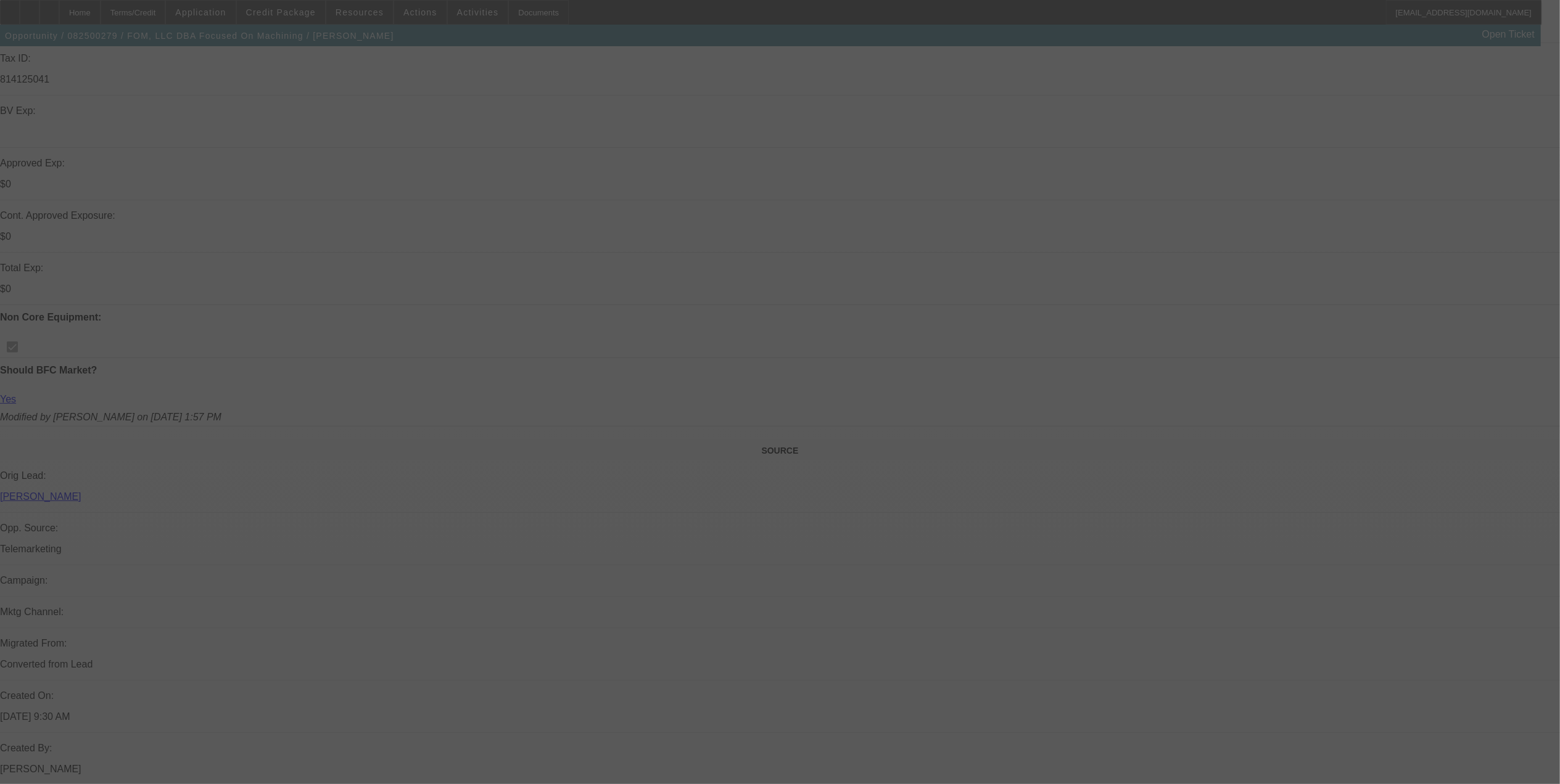
scroll to position [493, 0]
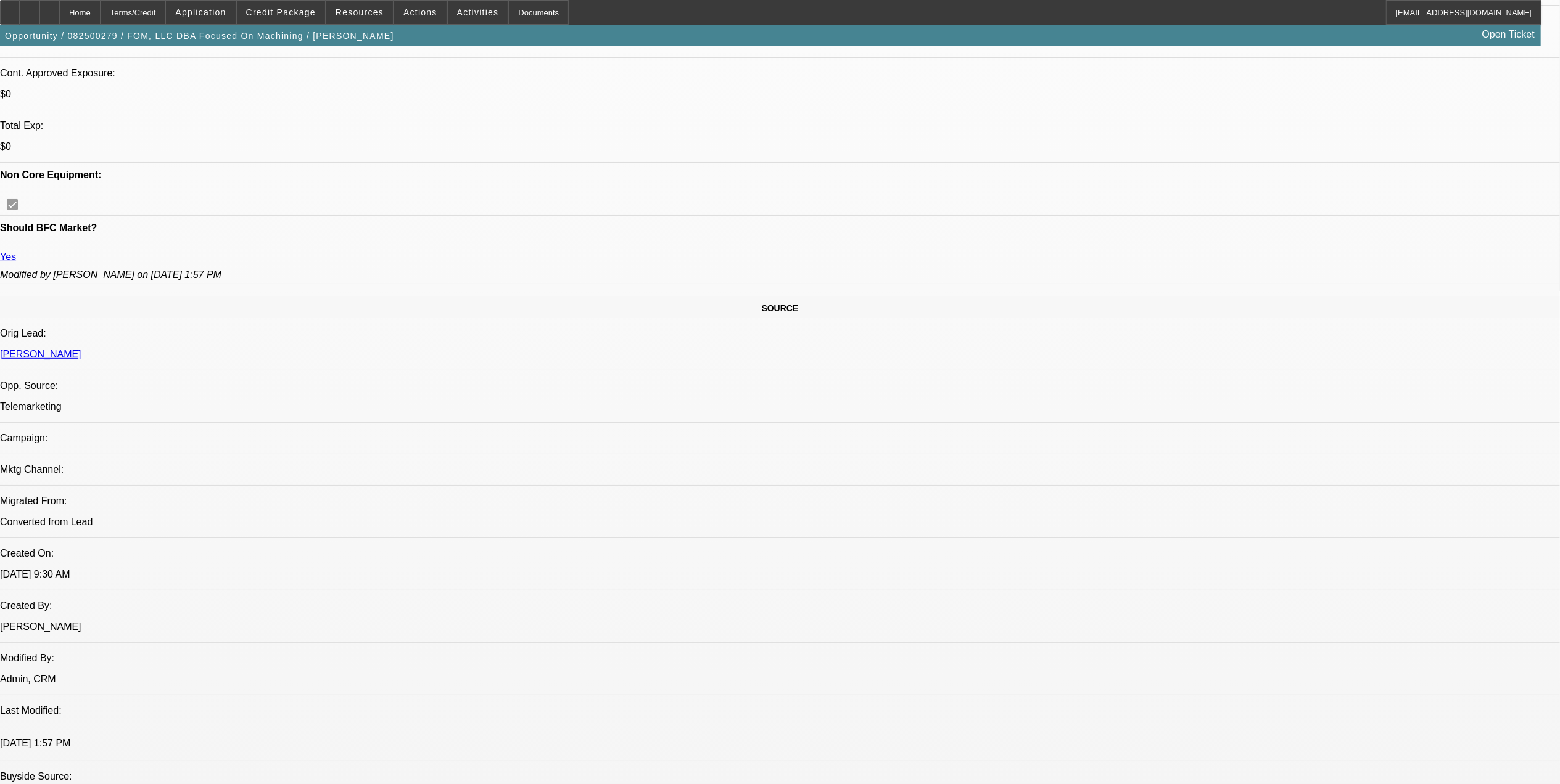
select select "0"
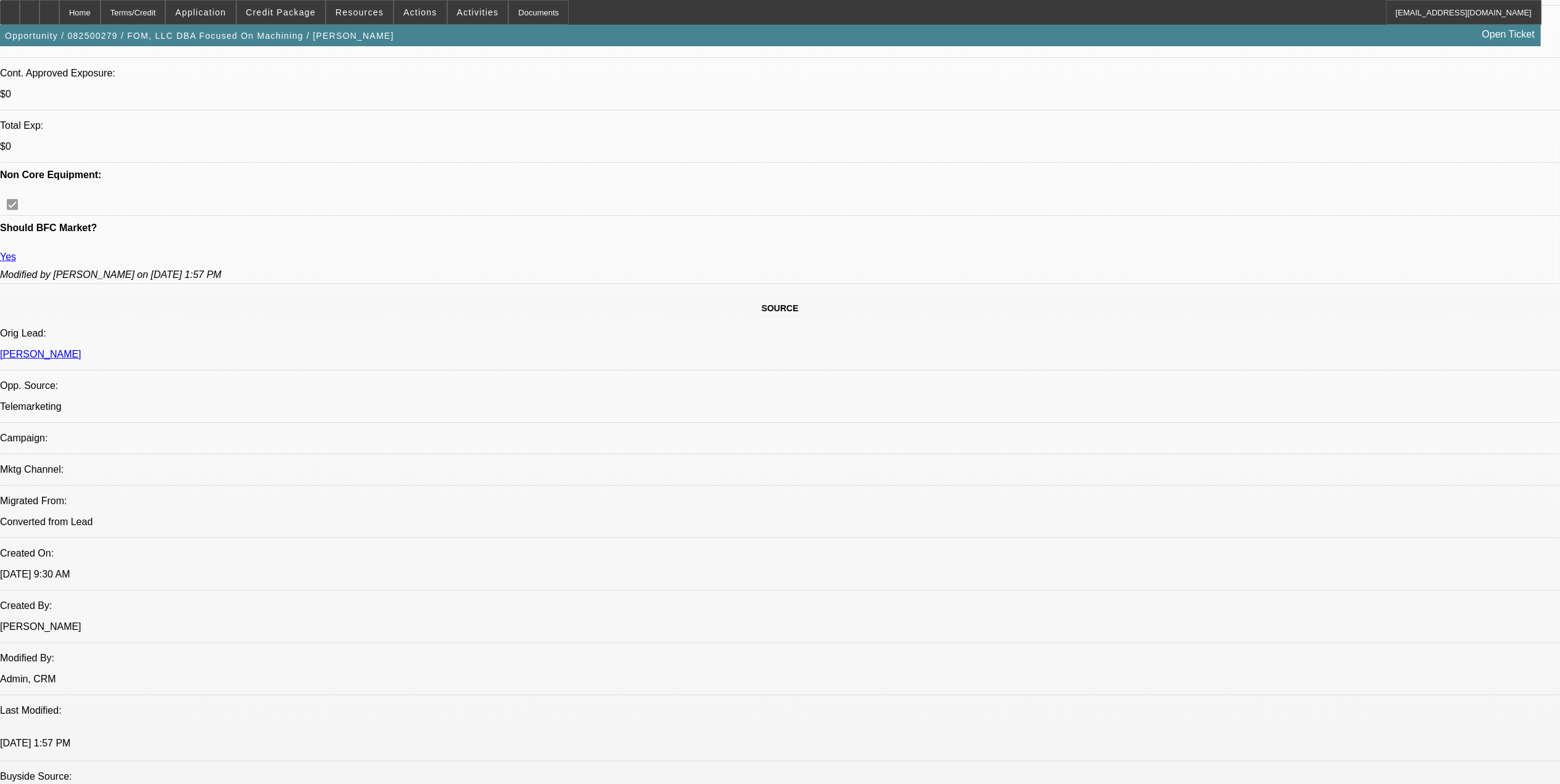
select select "0"
select select "1"
select select "6"
select select "1"
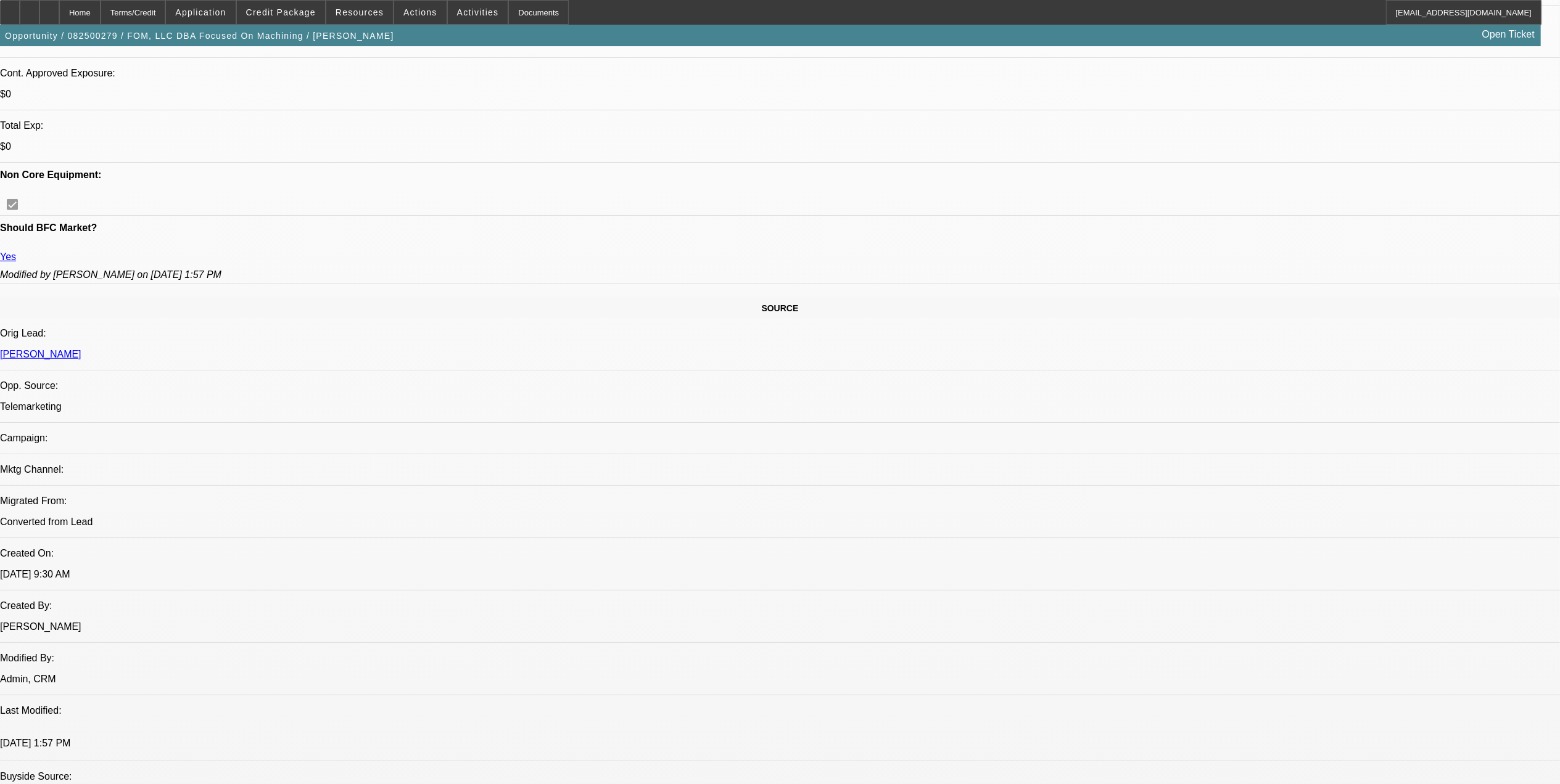
select select "1"
select select "6"
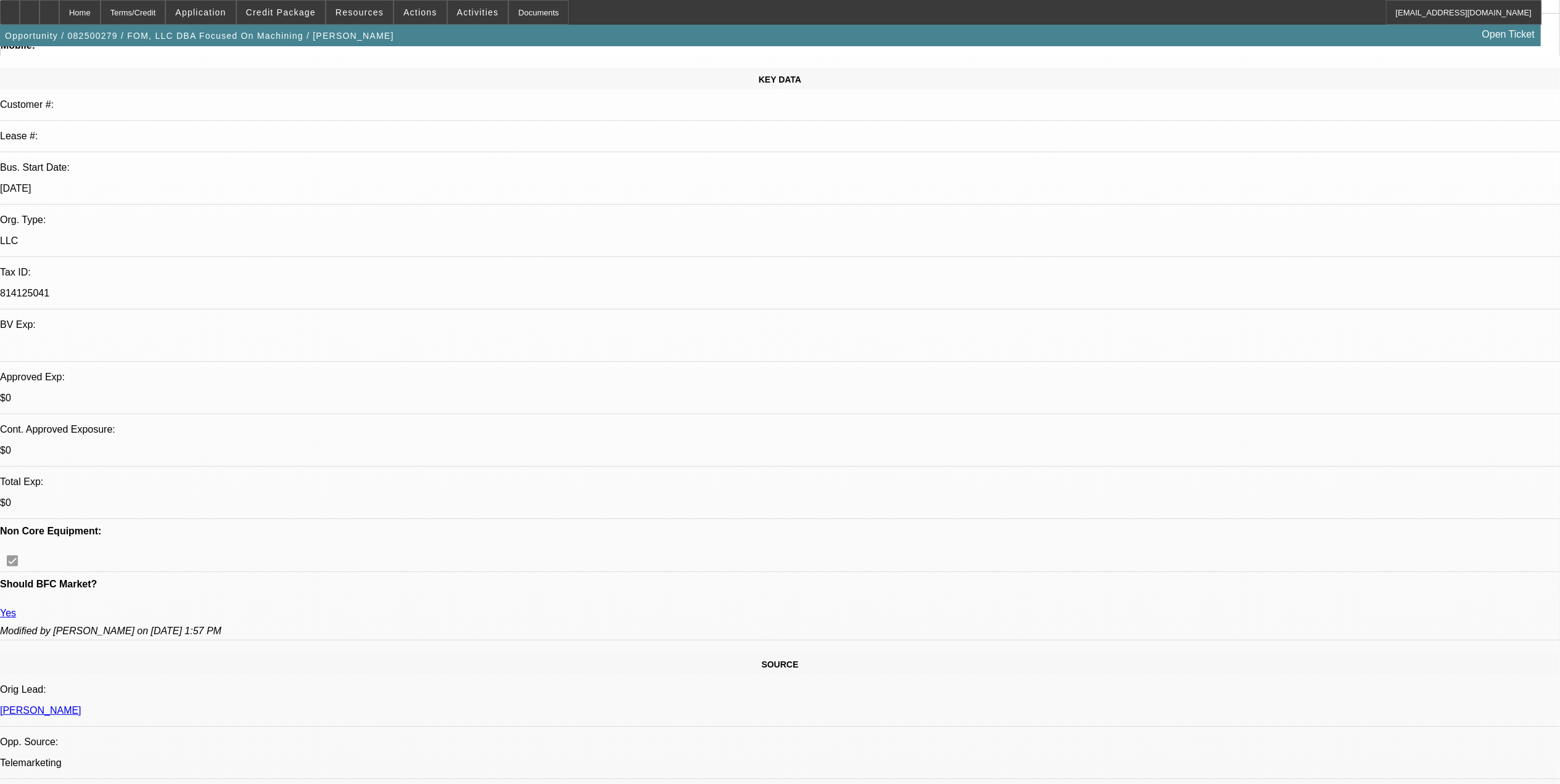
scroll to position [82, 0]
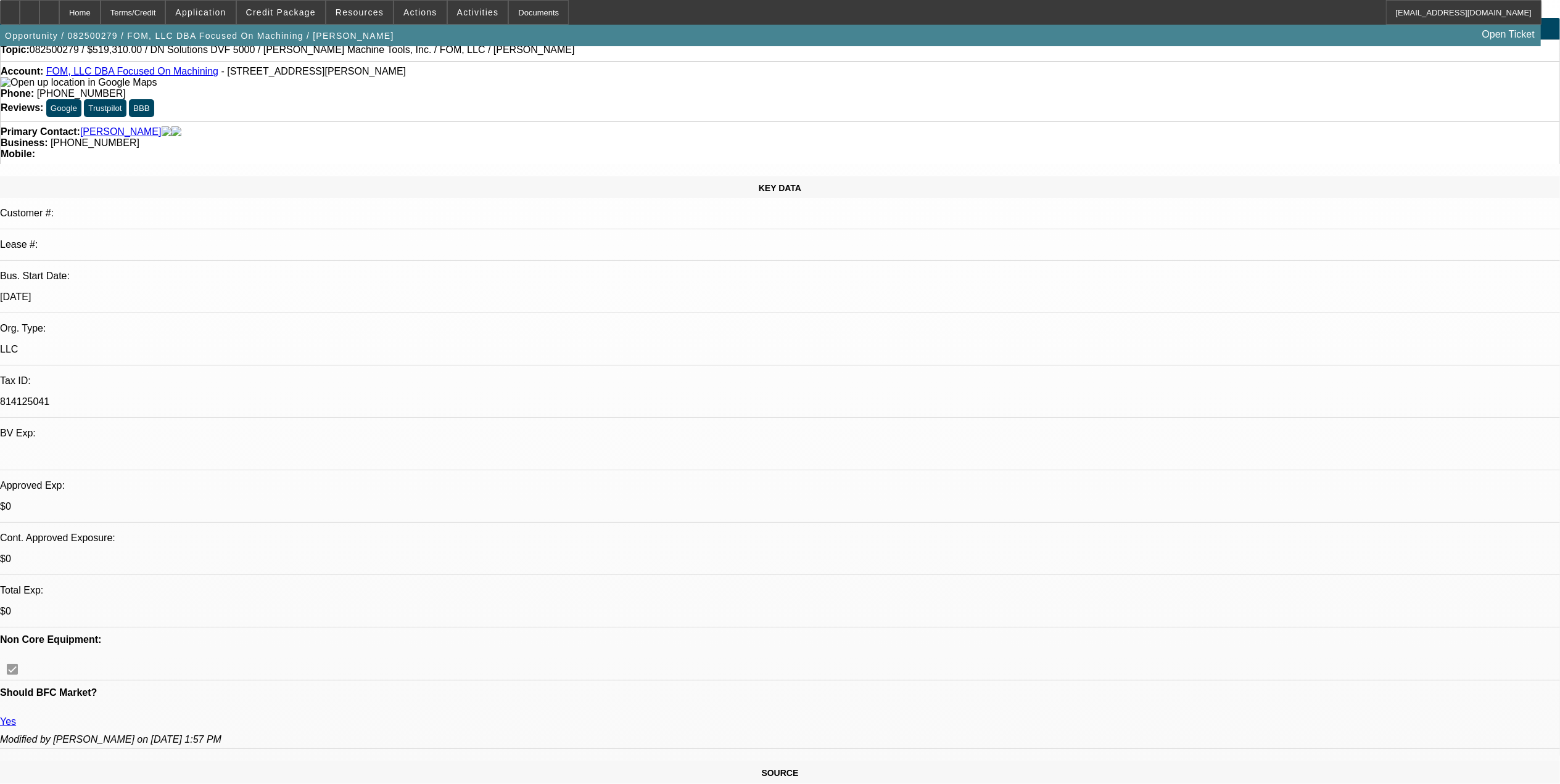
scroll to position [0, 0]
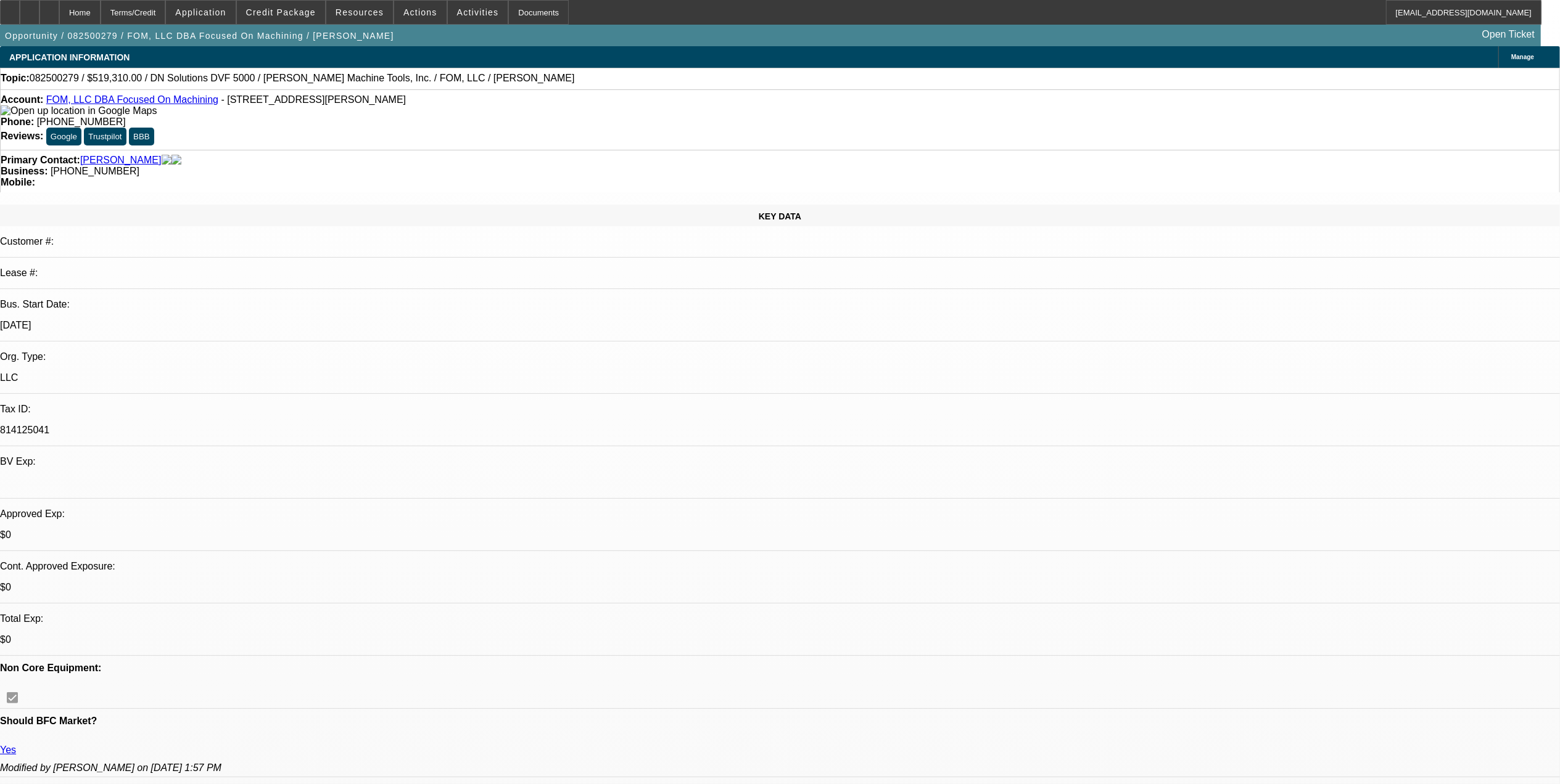
click at [106, 105] on link "FOM, LLC DBA Focused On Machining" at bounding box center [132, 99] width 172 height 10
select select "0"
select select "0.1"
select select "0"
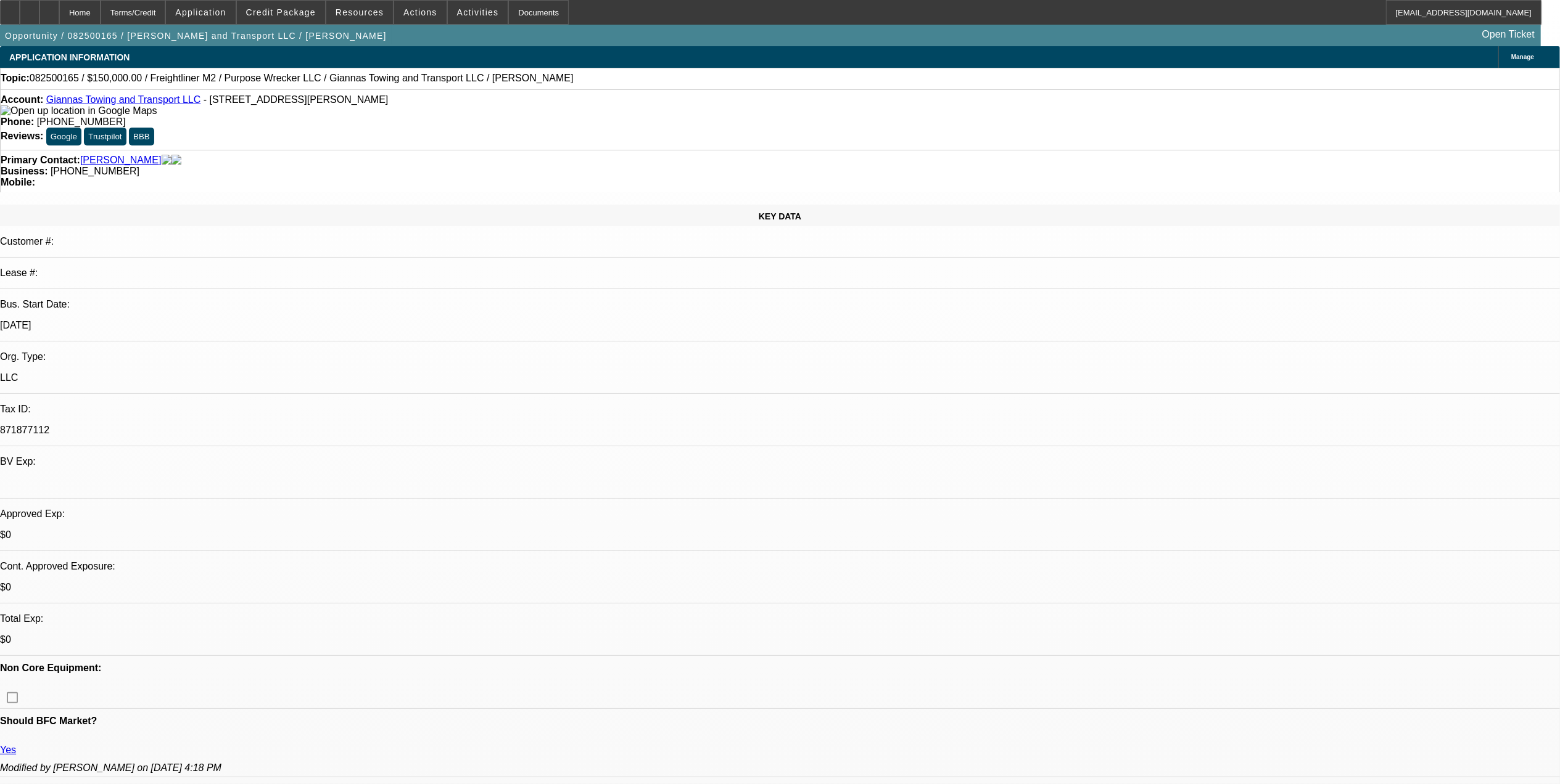
select select "0"
select select "0.1"
select select "0"
select select "0.1"
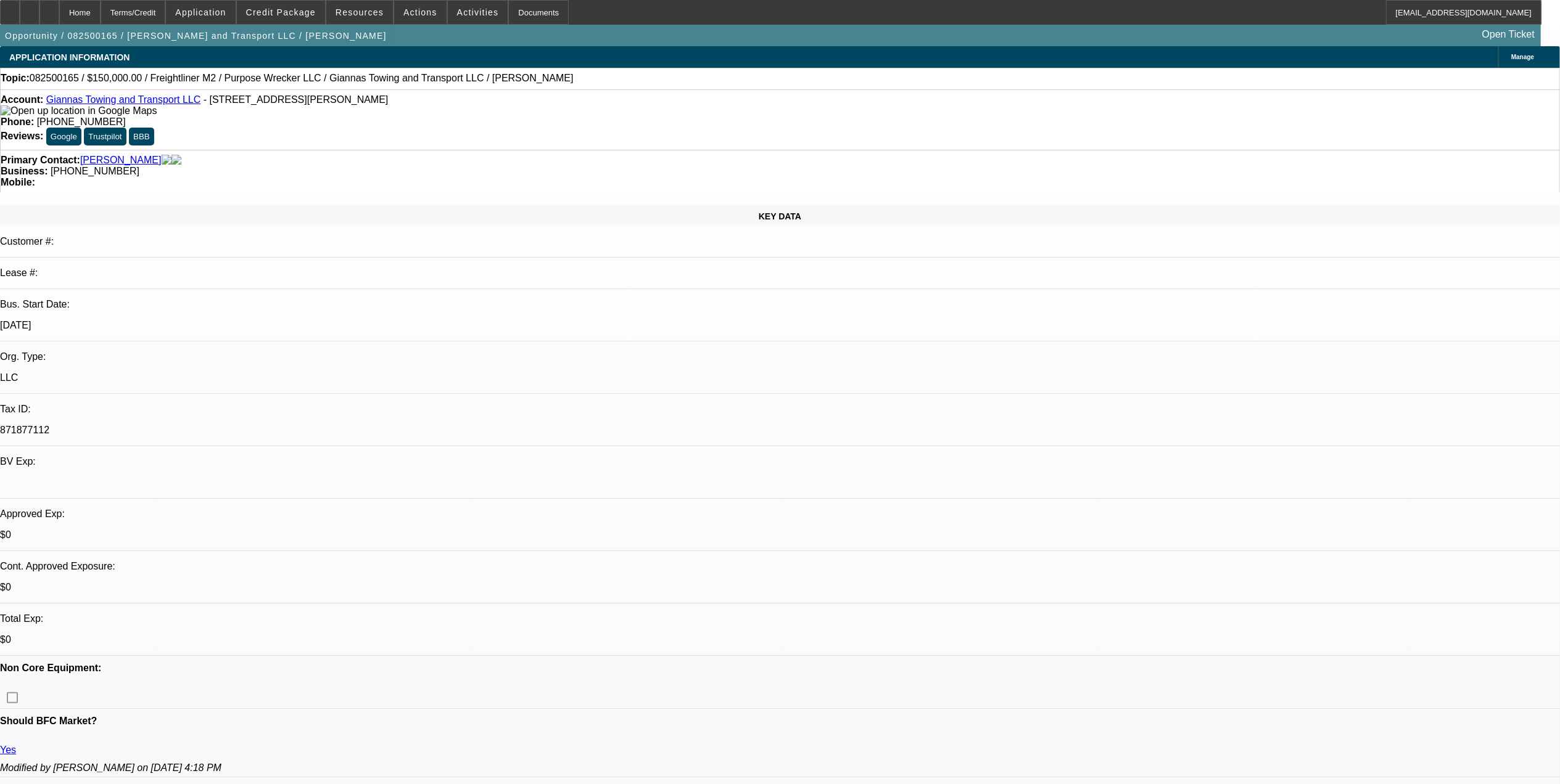
select select "0"
select select "0.1"
select select "1"
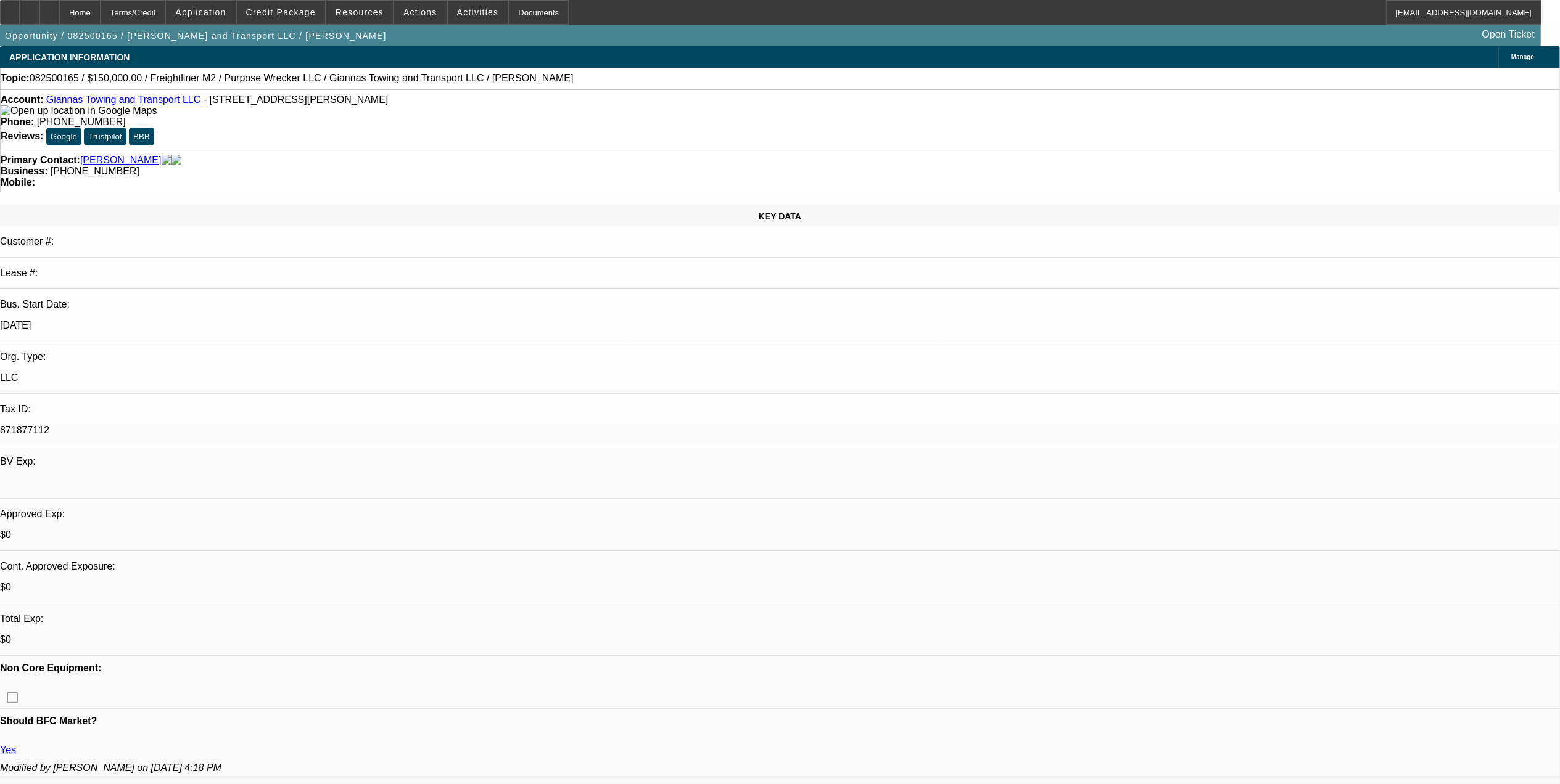
select select "4"
select select "1"
select select "4"
select select "1"
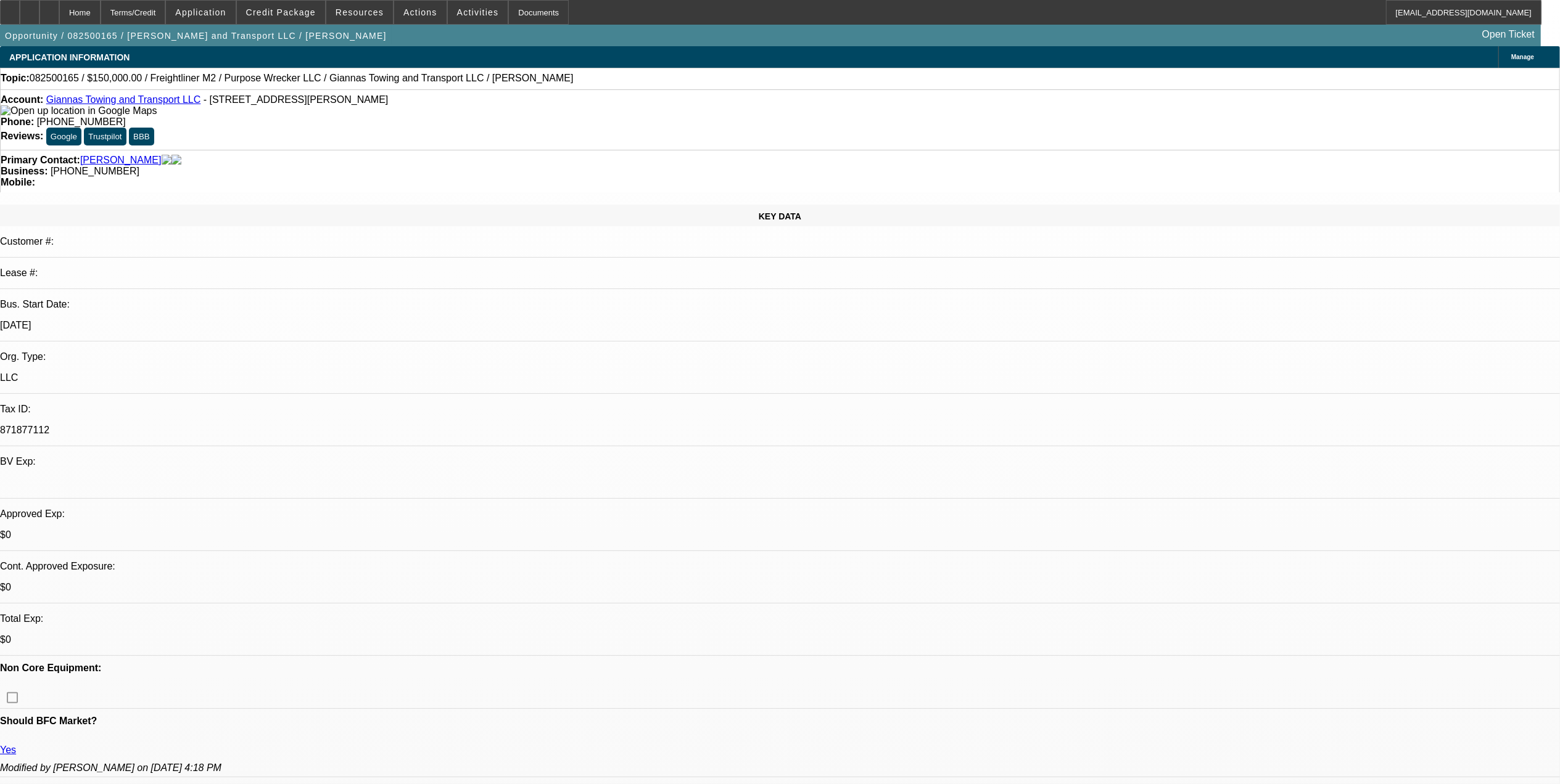
select select "1"
select select "4"
select select "1"
select select "4"
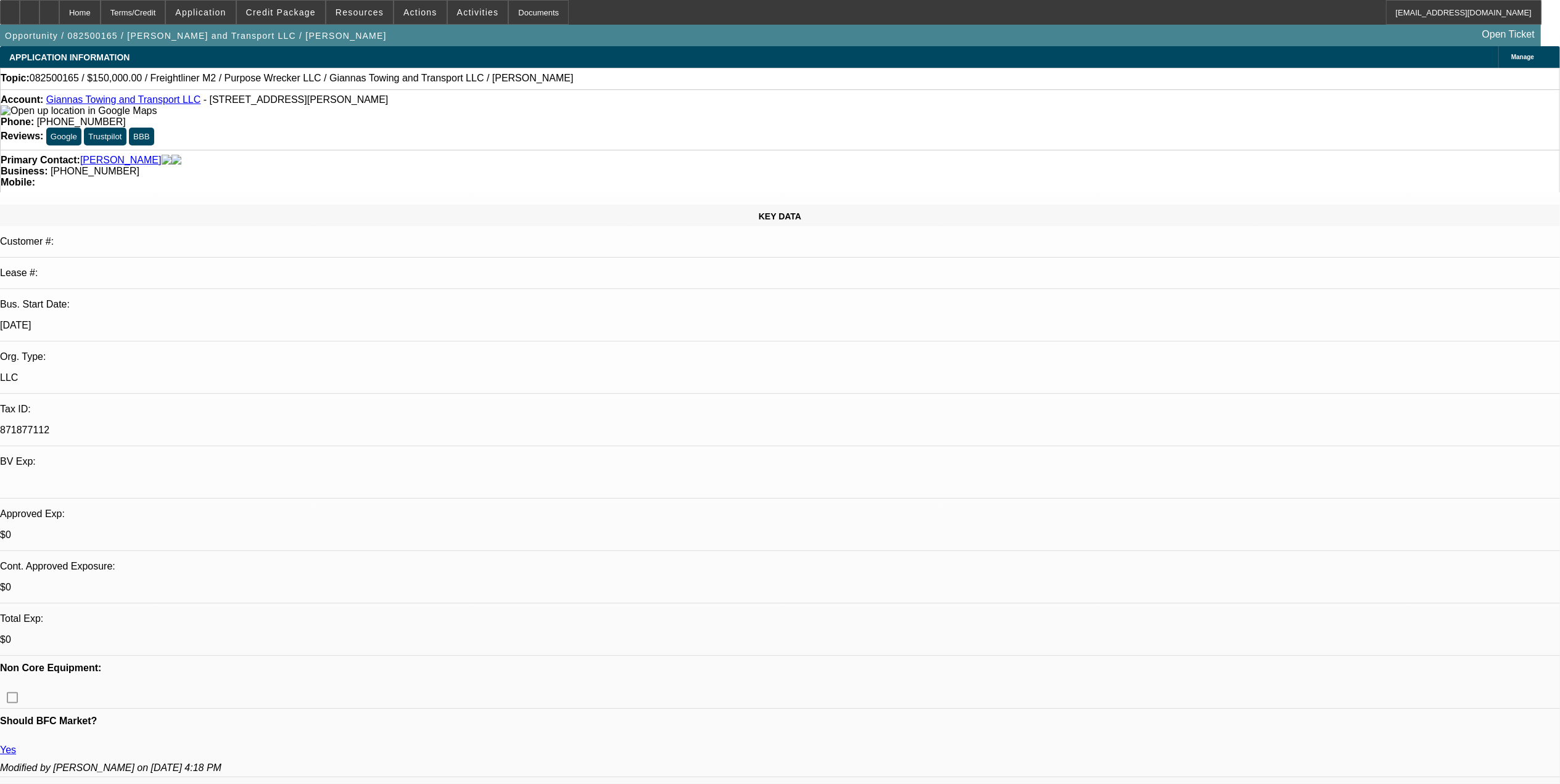
click at [142, 101] on link "Giannas Towing and Transport LLC" at bounding box center [123, 99] width 155 height 10
